Goal: Transaction & Acquisition: Download file/media

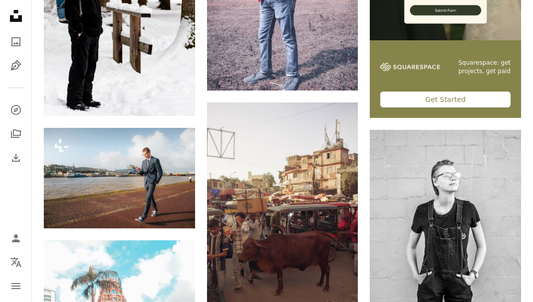
scroll to position [262, 0]
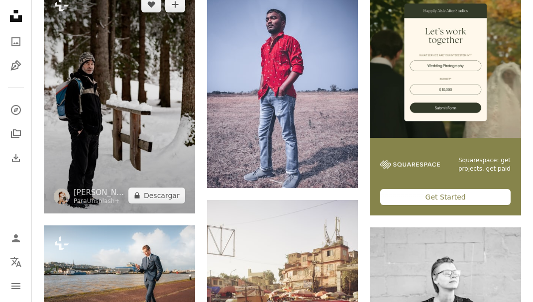
click at [98, 82] on img at bounding box center [119, 100] width 151 height 226
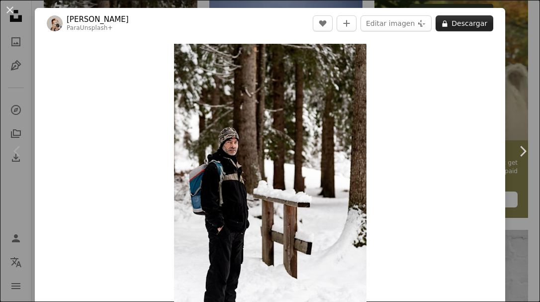
click at [455, 19] on button "A lock Descargar" at bounding box center [465, 23] width 58 height 16
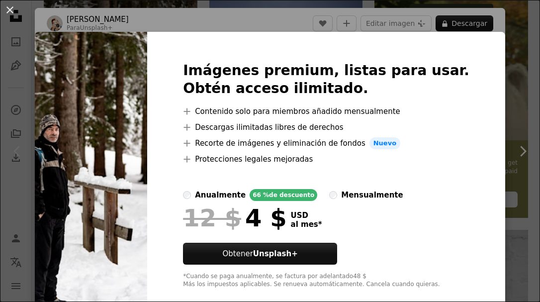
click at [273, 25] on div "An X shape Imágenes premium, listas para usar. Obtén acceso ilimitado. A plus s…" at bounding box center [270, 151] width 540 height 302
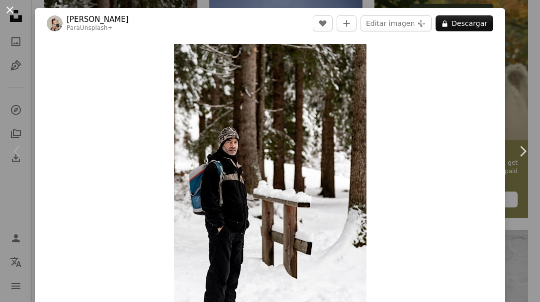
click at [13, 9] on button "An X shape" at bounding box center [10, 10] width 12 height 12
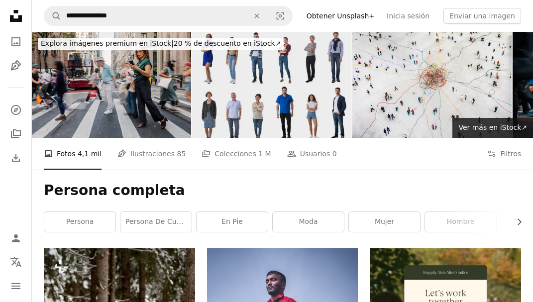
click at [252, 65] on img at bounding box center [271, 85] width 159 height 106
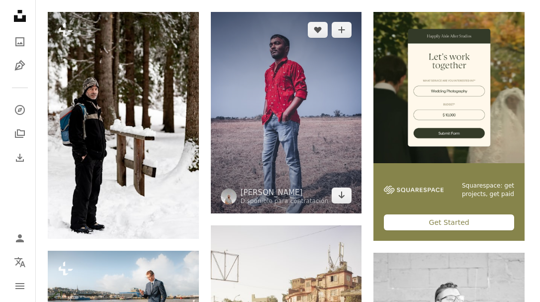
scroll to position [351, 0]
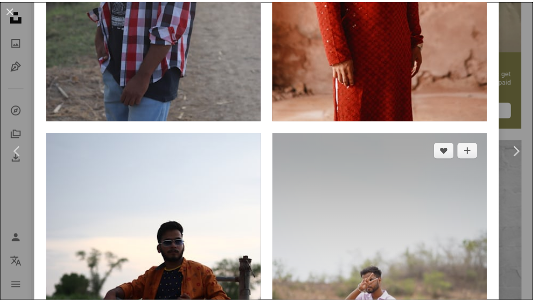
scroll to position [1123, 0]
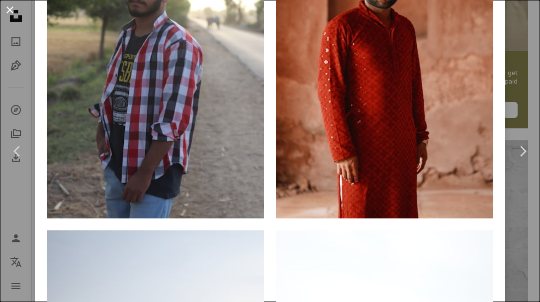
click at [8, 7] on button "An X shape" at bounding box center [10, 10] width 12 height 12
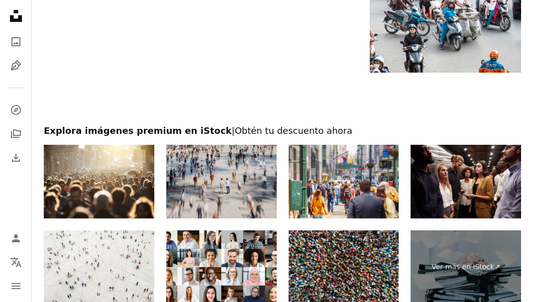
scroll to position [1895, 0]
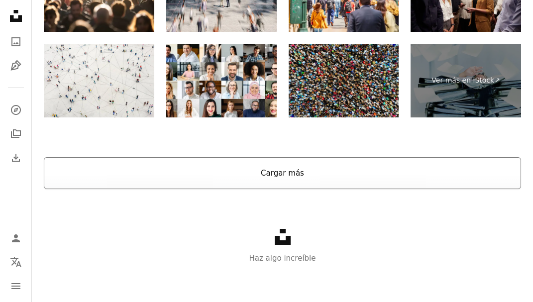
click at [197, 180] on button "Cargar más" at bounding box center [282, 173] width 477 height 32
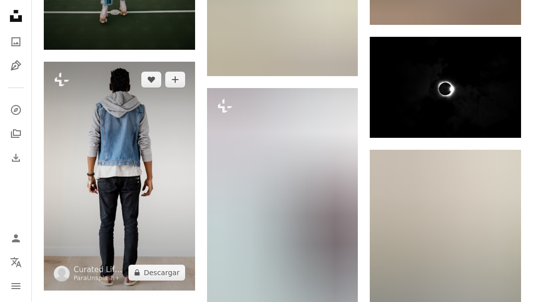
scroll to position [2817, 0]
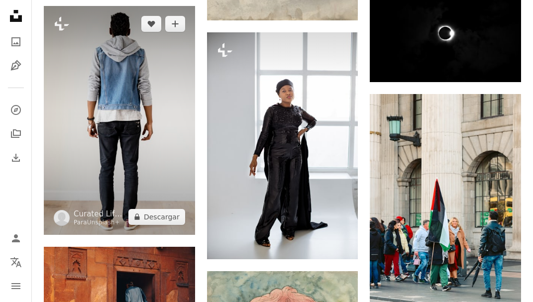
click at [118, 149] on img at bounding box center [119, 120] width 151 height 228
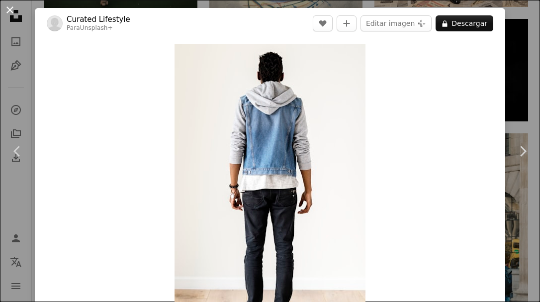
click at [12, 11] on button "An X shape" at bounding box center [10, 10] width 12 height 12
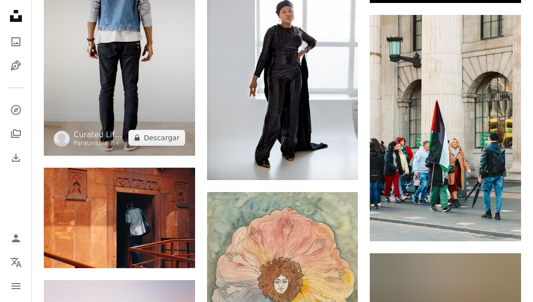
scroll to position [2812, 0]
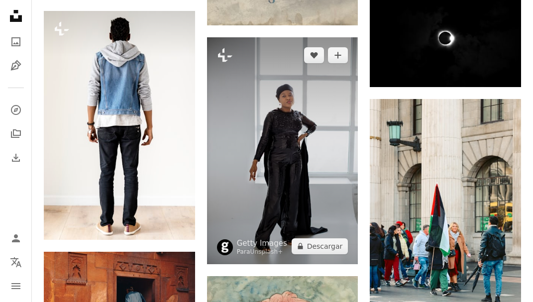
click at [272, 100] on img at bounding box center [282, 150] width 151 height 227
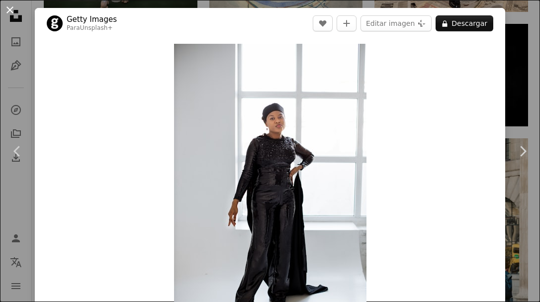
click at [9, 8] on button "An X shape" at bounding box center [10, 10] width 12 height 12
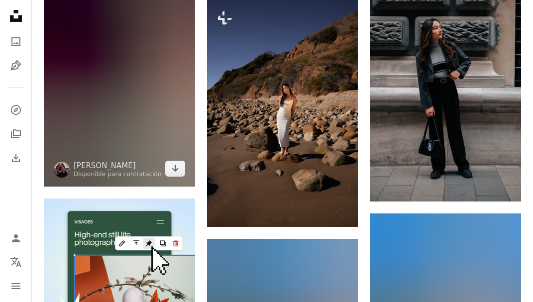
scroll to position [1843, 0]
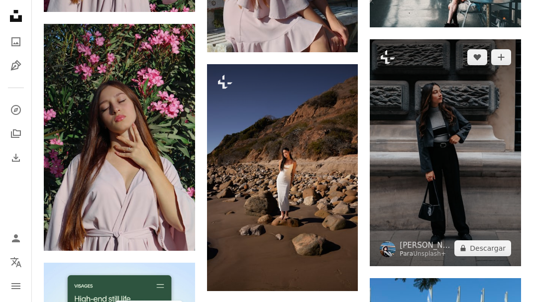
click at [419, 169] on img at bounding box center [444, 152] width 151 height 226
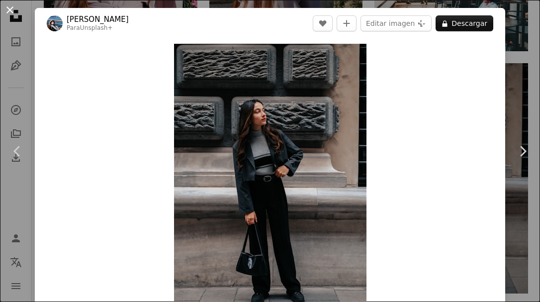
click at [11, 8] on button "An X shape" at bounding box center [10, 10] width 12 height 12
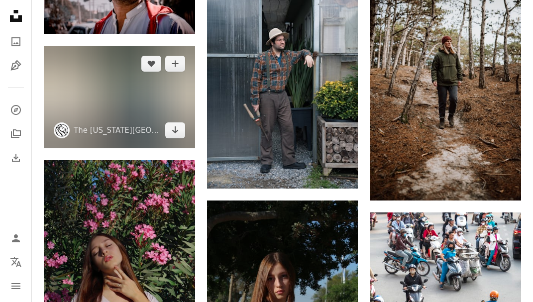
scroll to position [1381, 0]
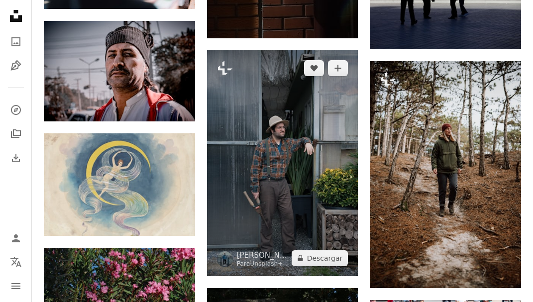
click at [229, 162] on img at bounding box center [282, 163] width 151 height 226
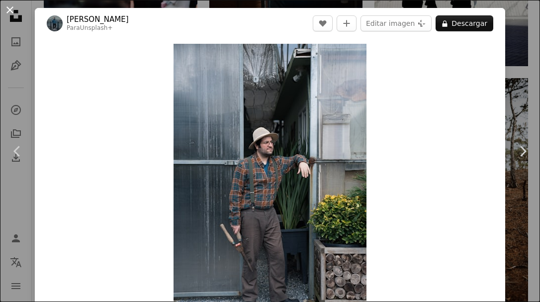
click at [15, 12] on button "An X shape" at bounding box center [10, 10] width 12 height 12
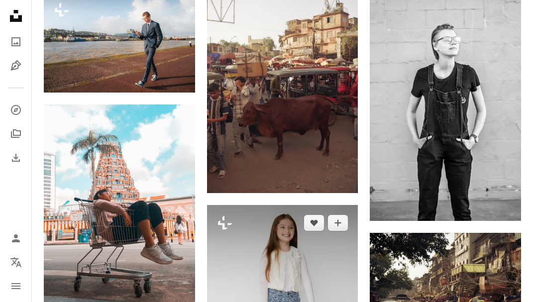
scroll to position [705, 0]
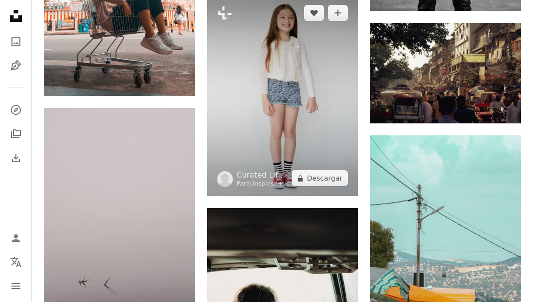
click at [262, 126] on img at bounding box center [282, 95] width 151 height 201
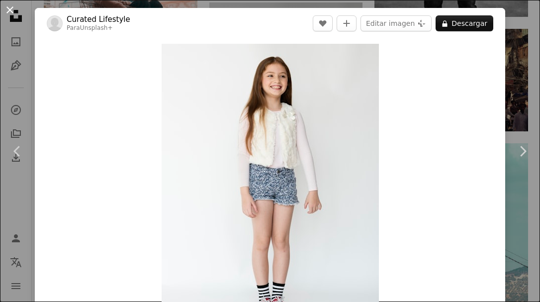
click at [9, 8] on button "An X shape" at bounding box center [10, 10] width 12 height 12
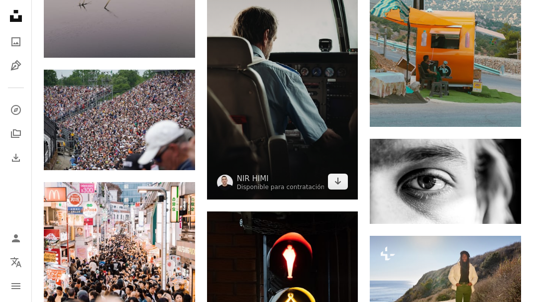
scroll to position [1189, 0]
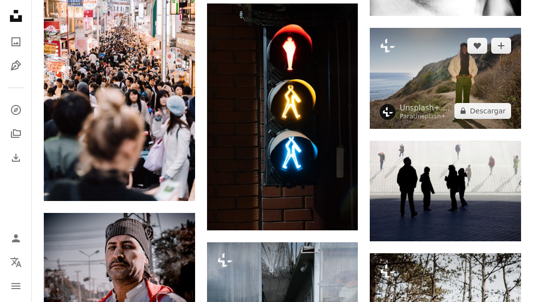
click at [451, 50] on img at bounding box center [444, 78] width 151 height 101
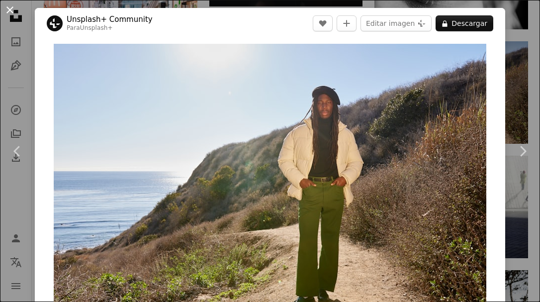
click at [12, 6] on button "An X shape" at bounding box center [10, 10] width 12 height 12
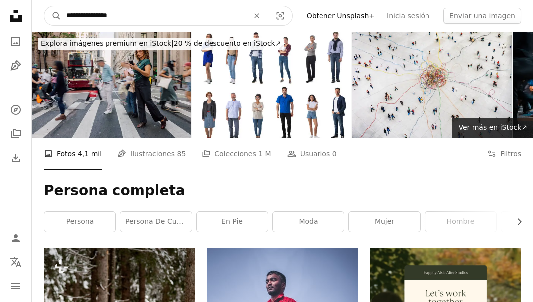
click at [124, 11] on input "**********" at bounding box center [153, 15] width 184 height 19
type input "**********"
click at [53, 16] on button "A magnifying glass" at bounding box center [52, 15] width 17 height 19
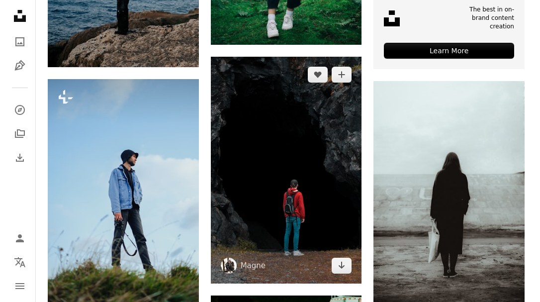
scroll to position [194, 0]
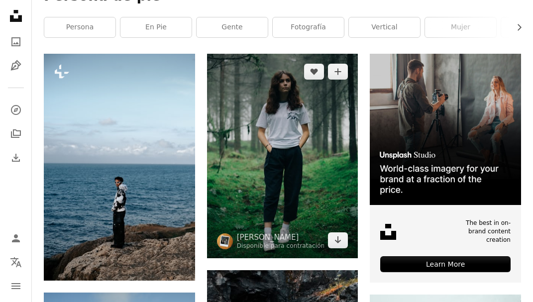
click at [277, 137] on img at bounding box center [282, 156] width 151 height 204
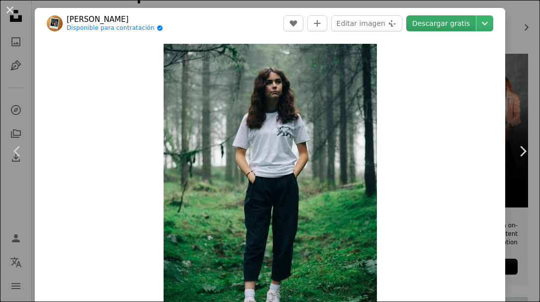
click at [431, 27] on link "Descargar gratis" at bounding box center [441, 23] width 70 height 16
